Goal: Task Accomplishment & Management: Manage account settings

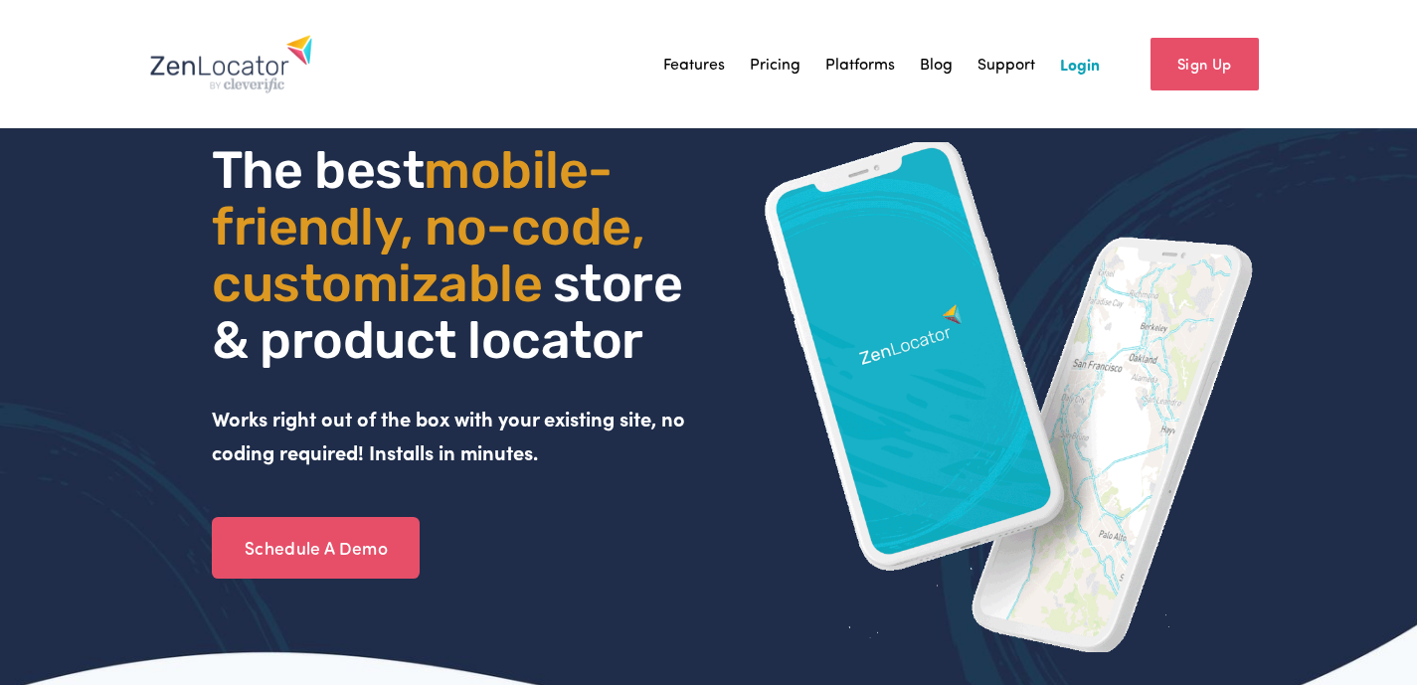
click at [1084, 66] on link "Login" at bounding box center [1080, 64] width 40 height 30
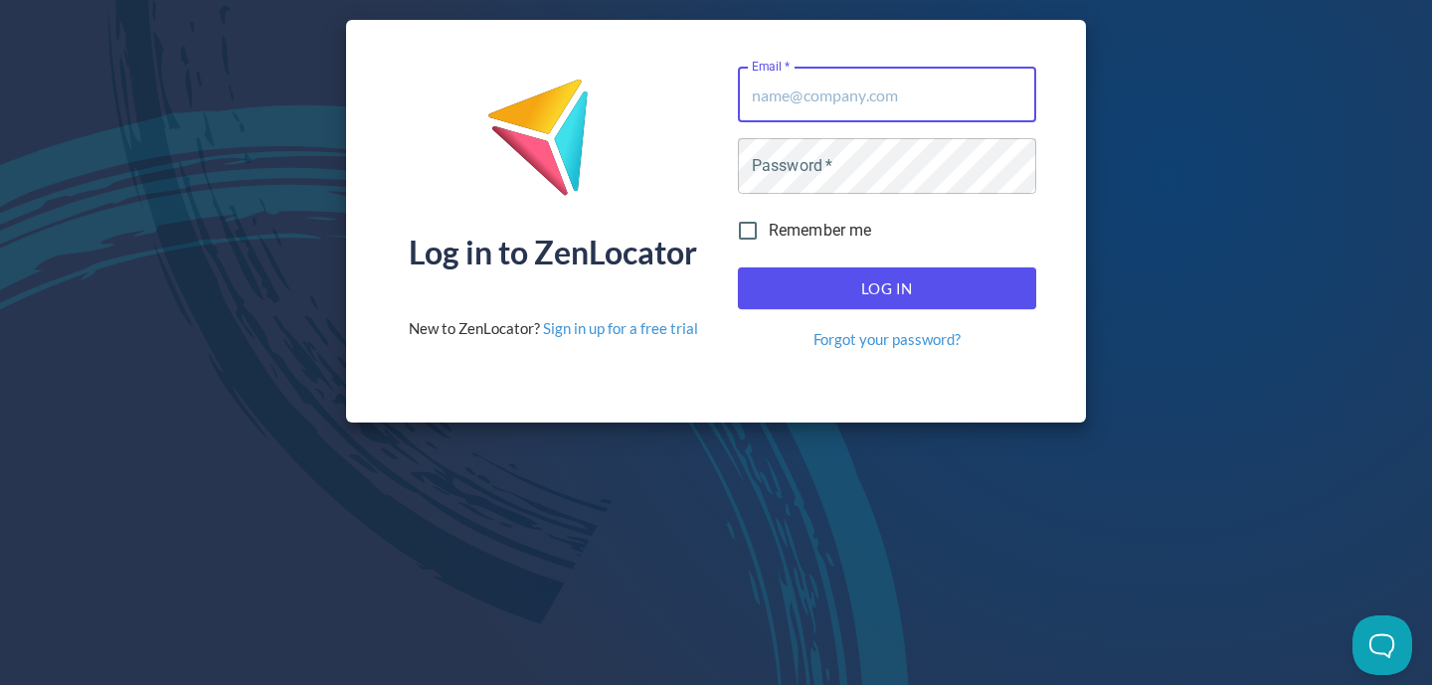
click at [844, 100] on input "Email   *" at bounding box center [887, 95] width 298 height 56
type input "andrew.thorp@globalp.com"
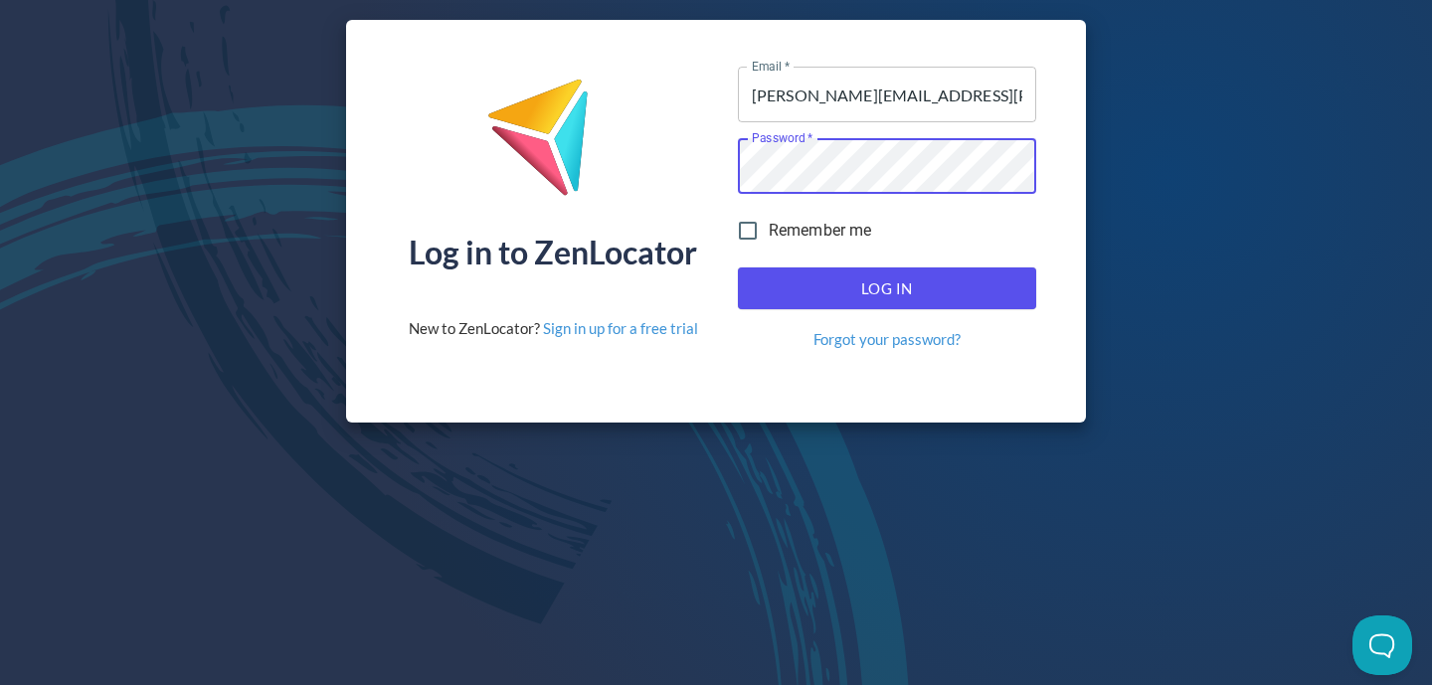
click at [738, 268] on button "Log In" at bounding box center [887, 289] width 298 height 42
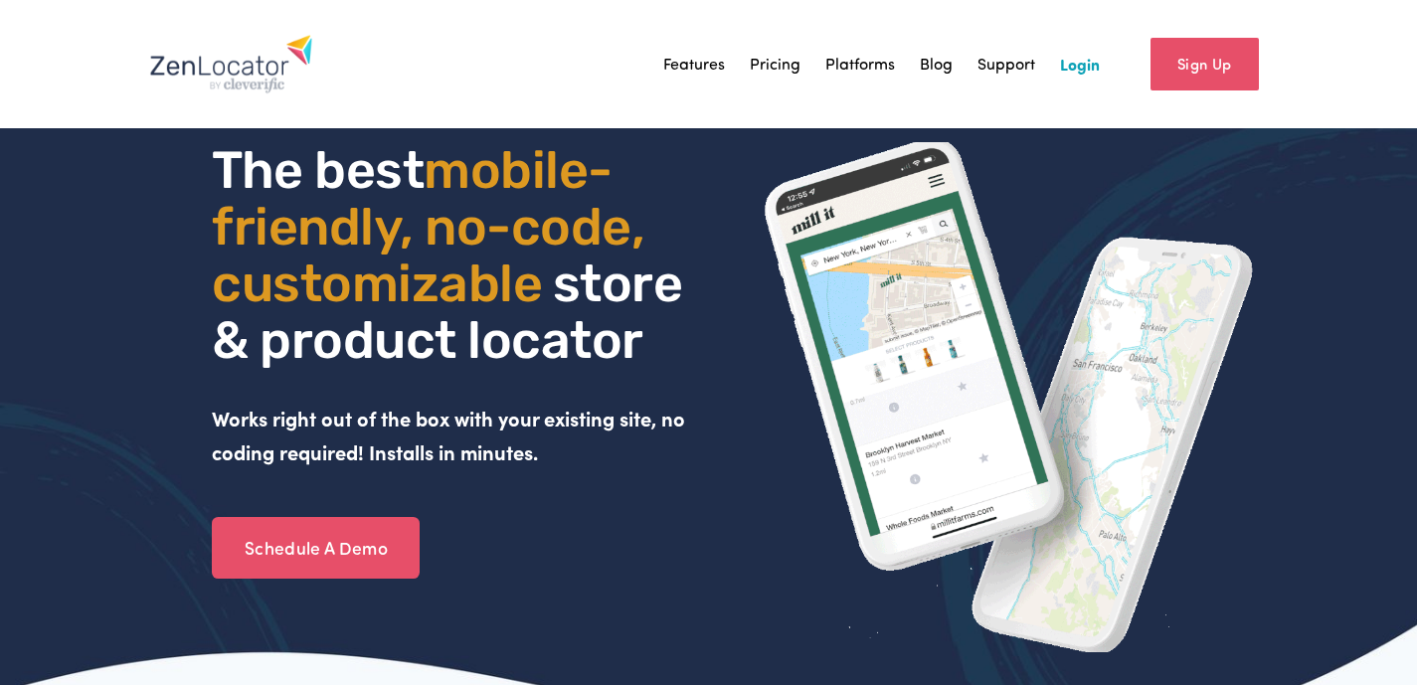
click at [1077, 63] on link "Login" at bounding box center [1080, 64] width 40 height 30
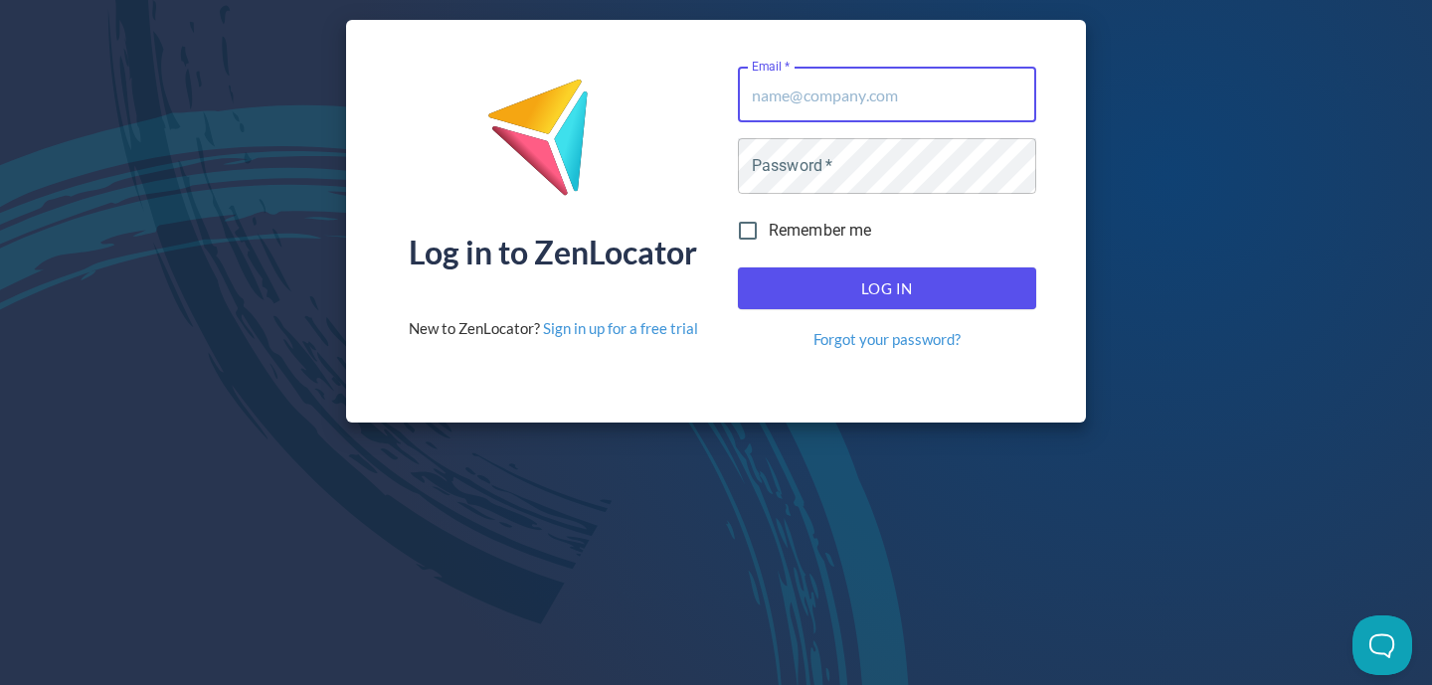
click at [807, 93] on input "Email   *" at bounding box center [887, 95] width 298 height 56
type input "andrew.thorp@globalp.com"
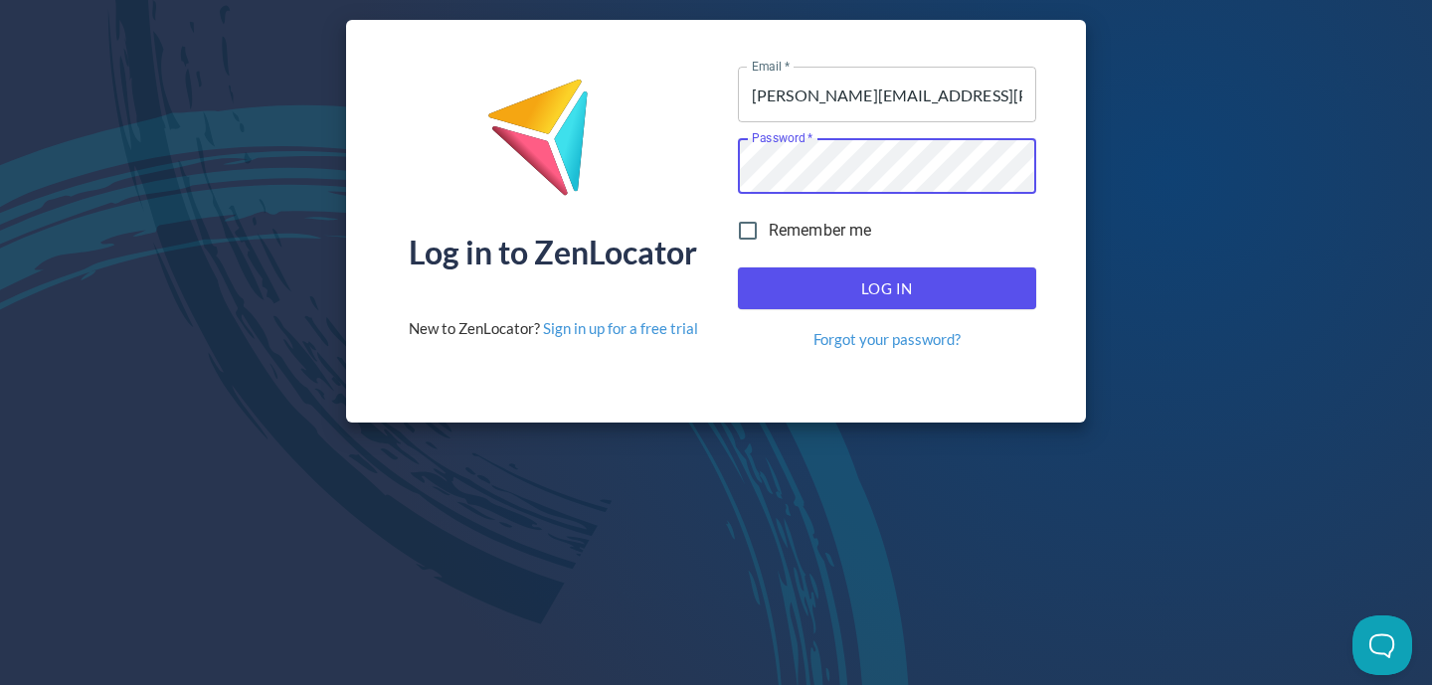
click at [828, 226] on span "Remember me" at bounding box center [820, 231] width 103 height 24
click at [769, 226] on input "Remember me" at bounding box center [748, 231] width 42 height 42
checkbox input "true"
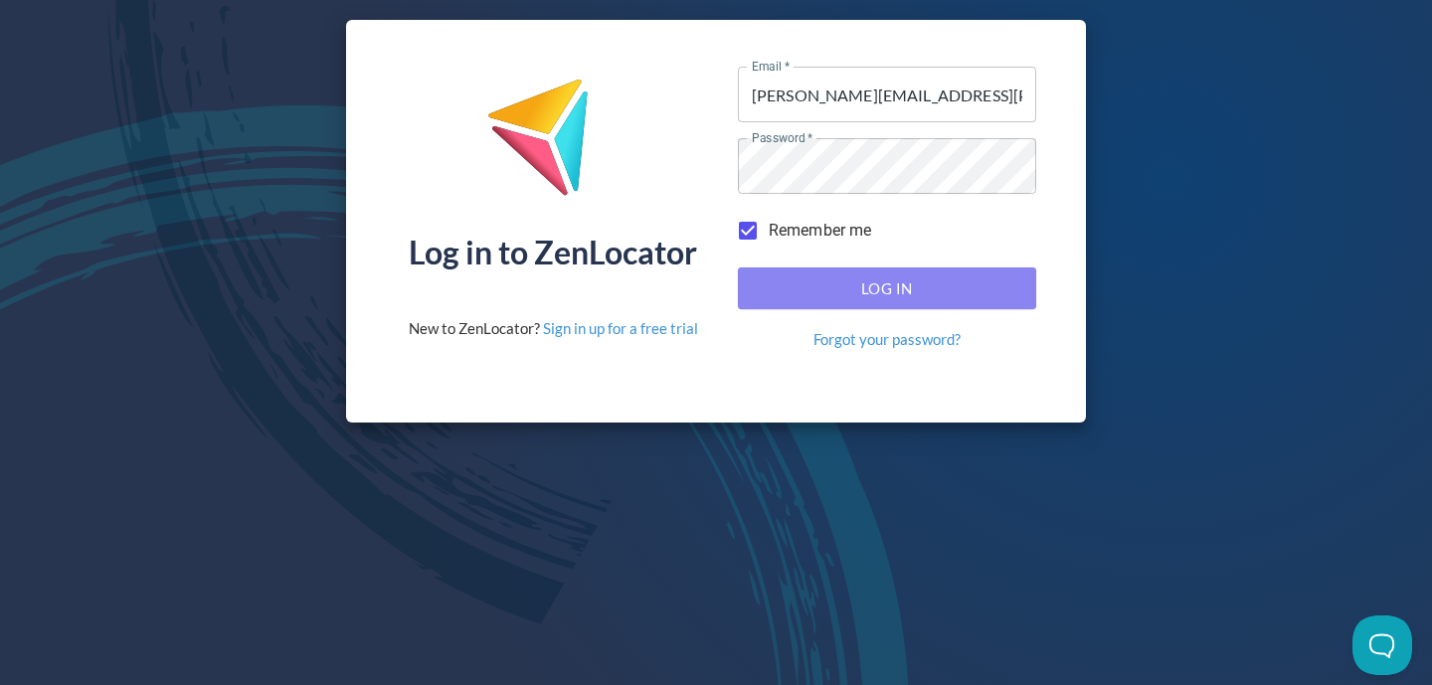
click at [831, 283] on span "Log In" at bounding box center [887, 288] width 255 height 26
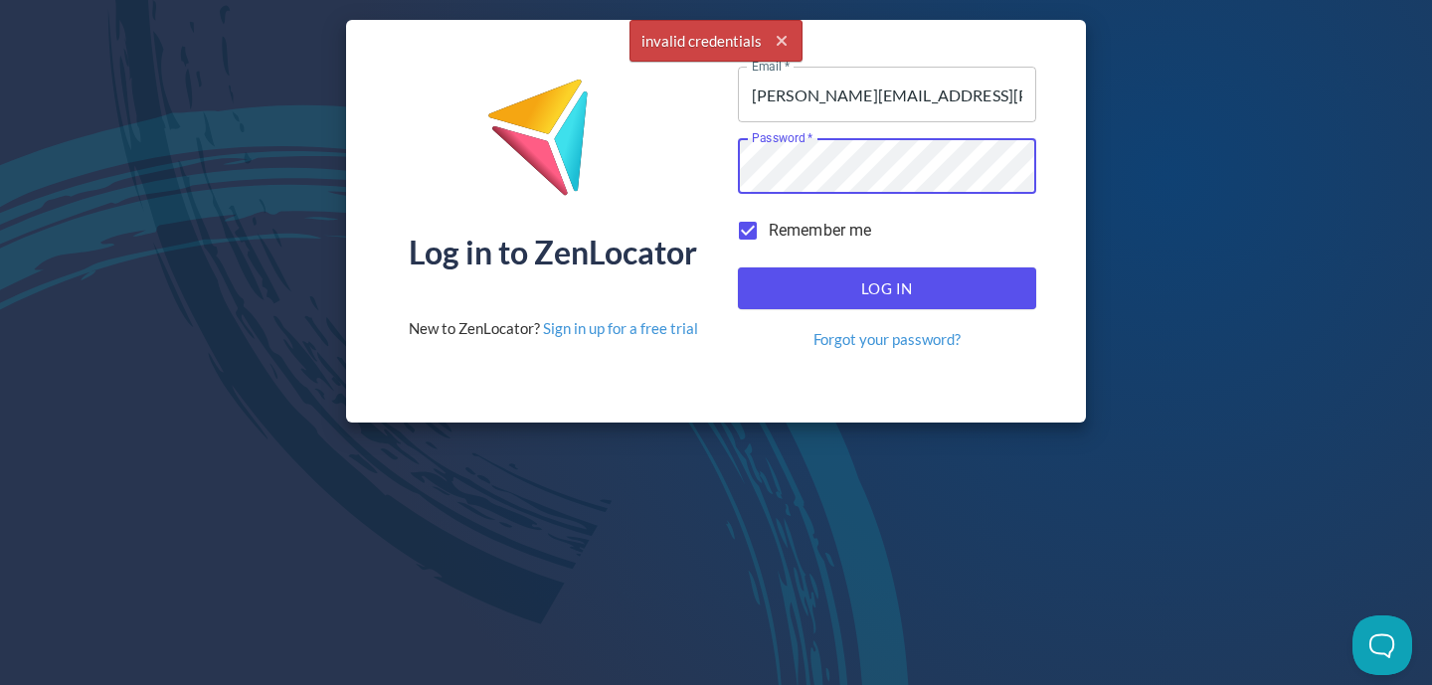
click at [738, 268] on button "Log In" at bounding box center [887, 289] width 298 height 42
click at [862, 333] on link "Forgot your password?" at bounding box center [887, 339] width 147 height 21
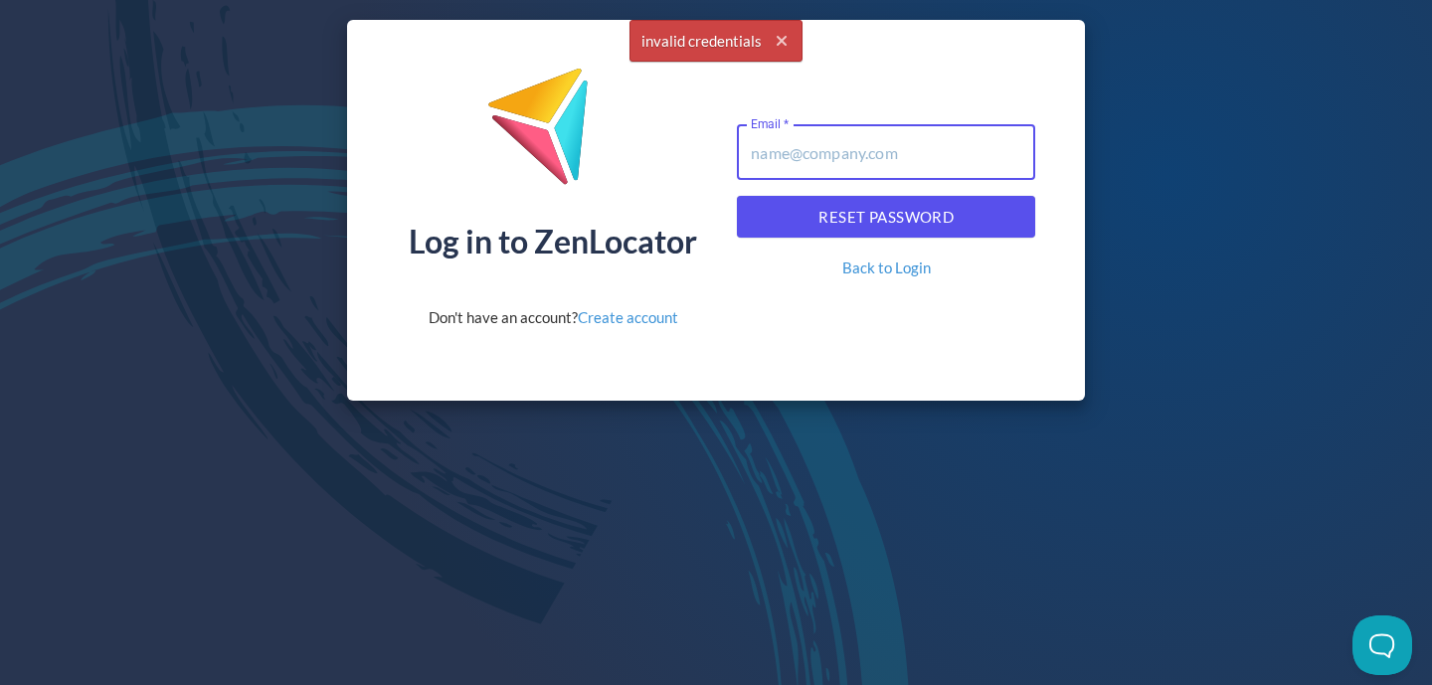
click at [897, 158] on input "Email   *" at bounding box center [886, 152] width 298 height 56
type input "andrew.thorp@globalp.com"
click at [892, 224] on span "Reset Password" at bounding box center [886, 217] width 255 height 26
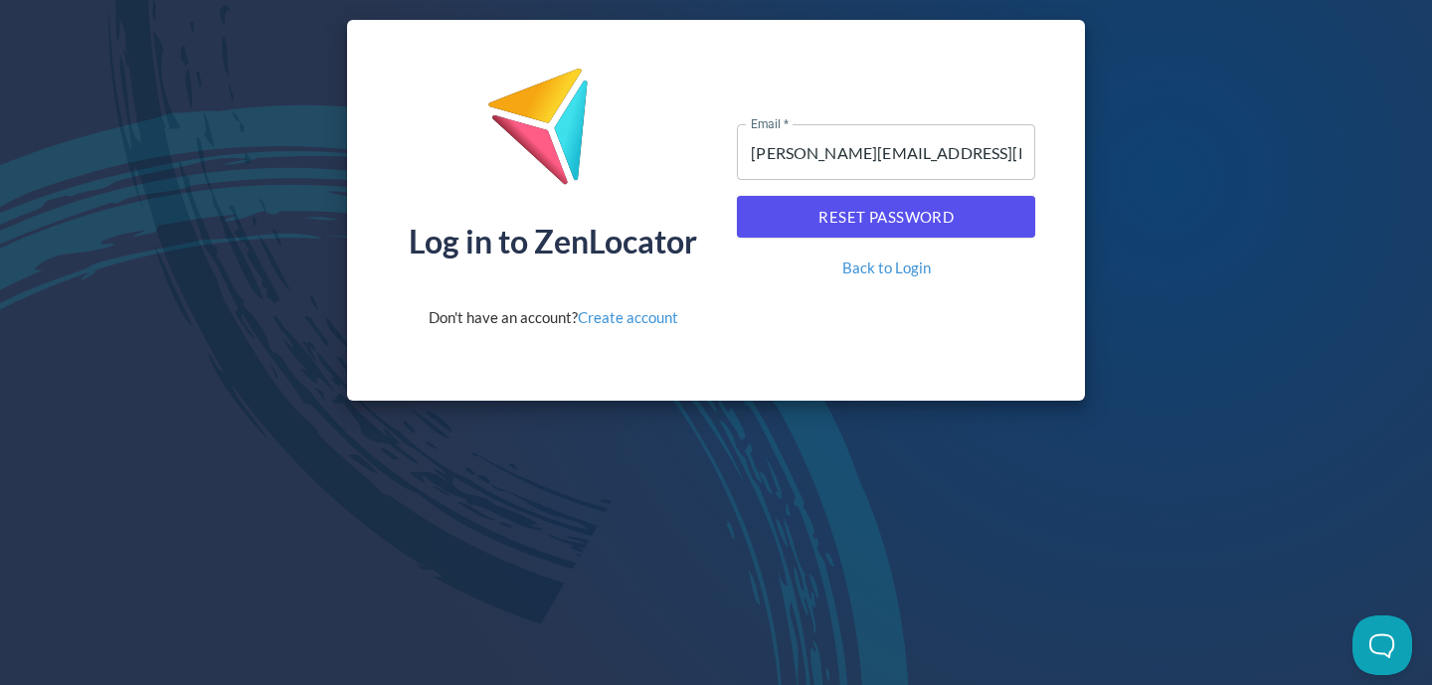
click at [861, 378] on div "Log in to ZenLocator Don't have an account? Create account Email   * andrew.tho…" at bounding box center [716, 210] width 739 height 381
click at [1201, 143] on div "Log in to ZenLocator Don't have an account? Create account Email   * andrew.tho…" at bounding box center [716, 210] width 1432 height 421
click at [861, 268] on link "Back to Login" at bounding box center [886, 268] width 89 height 21
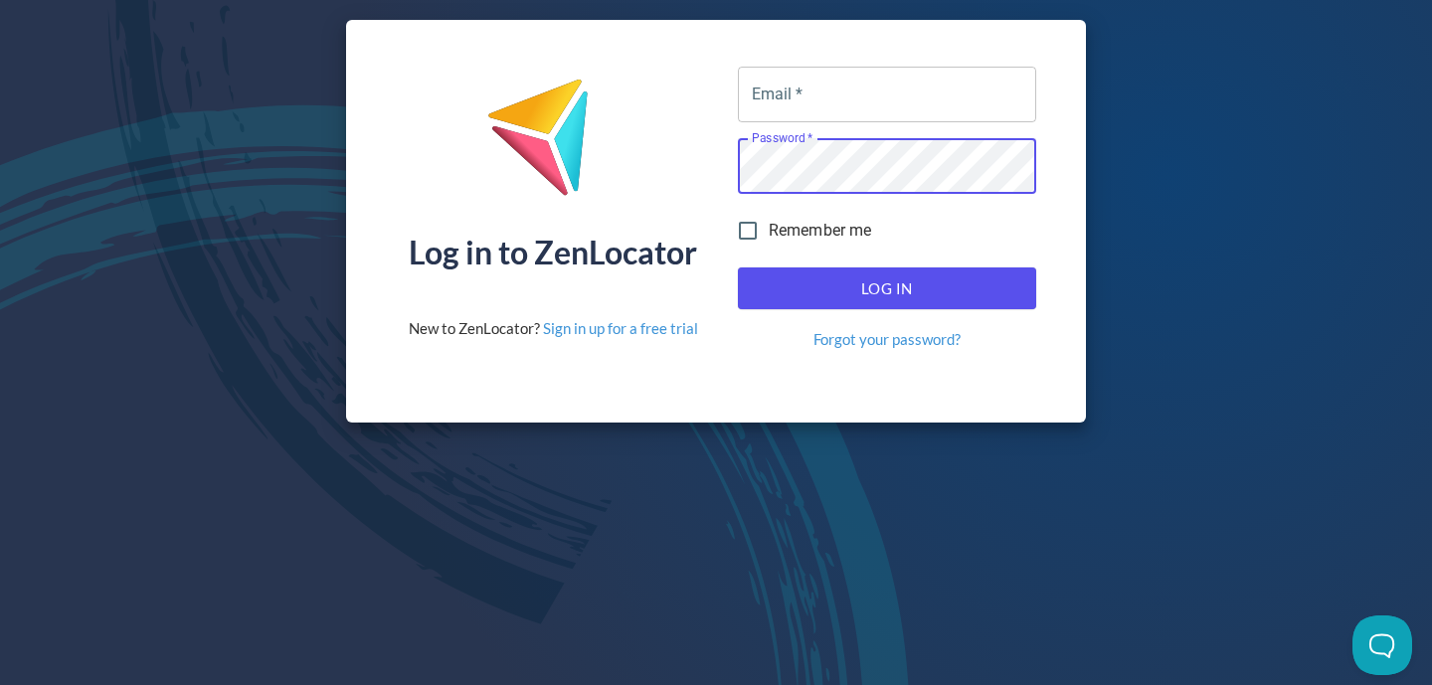
click at [794, 99] on input "Email   *" at bounding box center [887, 95] width 298 height 56
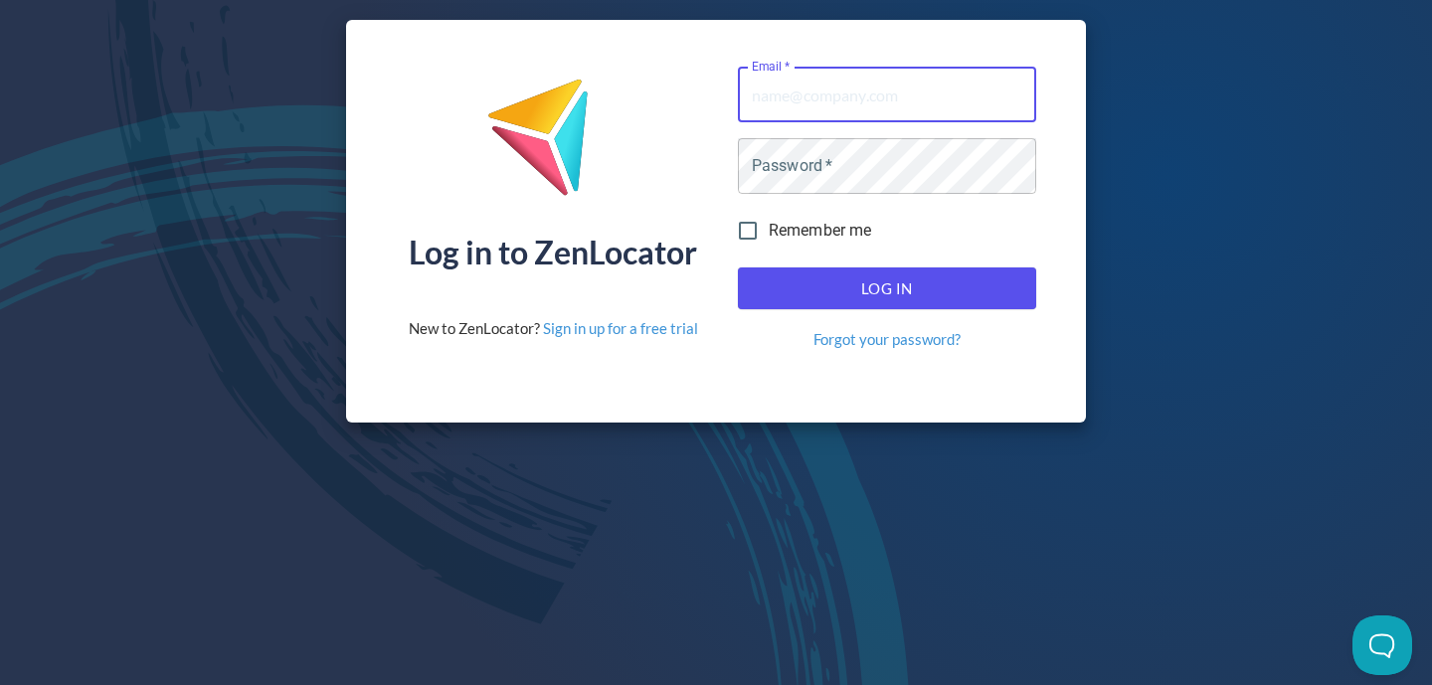
type input "andrew.thorp@globalp.com"
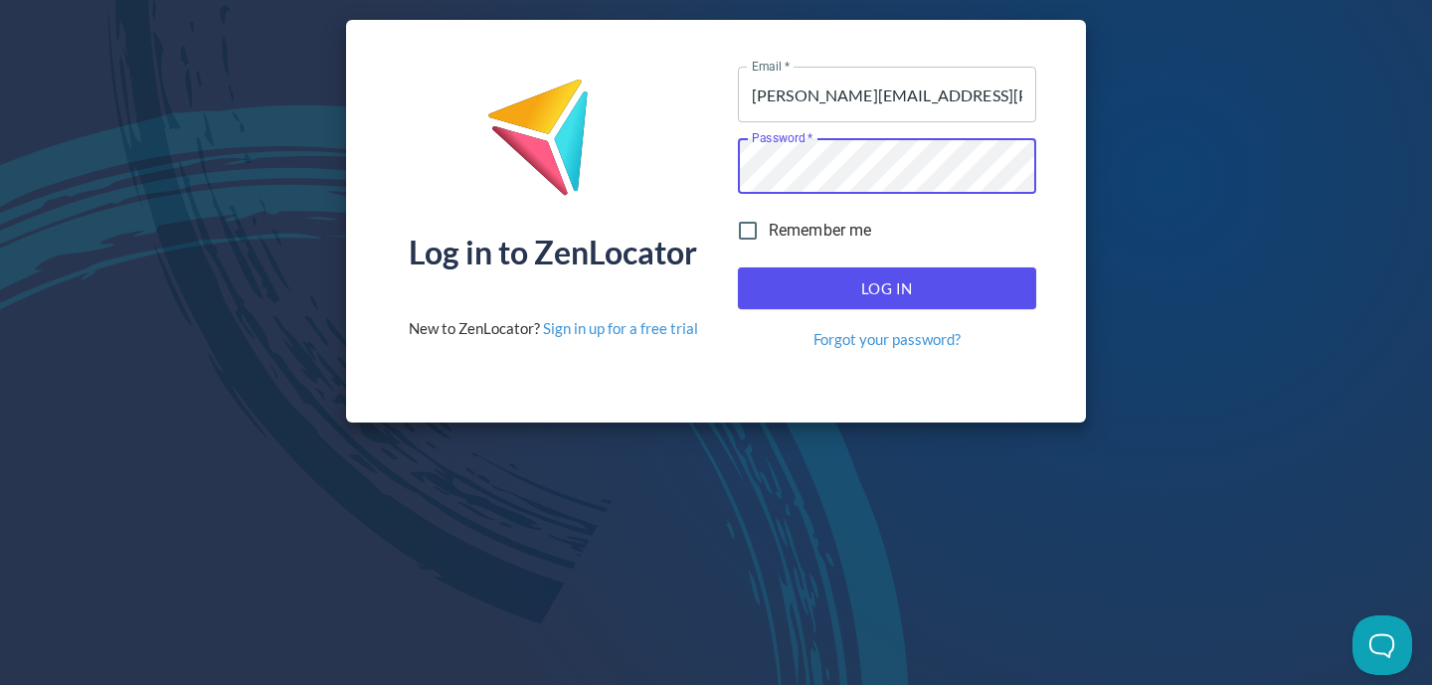
click at [738, 268] on button "Log In" at bounding box center [887, 289] width 298 height 42
